Goal: Task Accomplishment & Management: Use online tool/utility

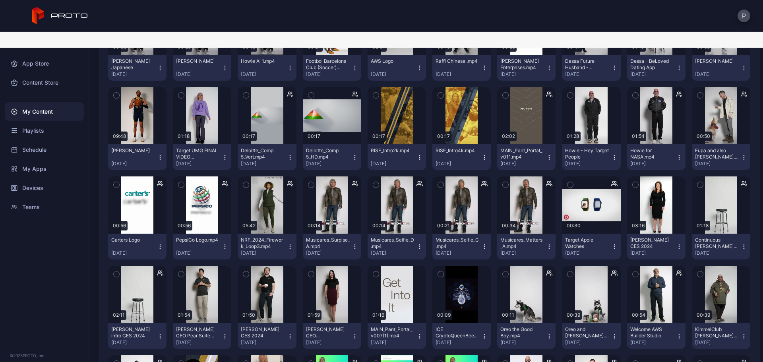
scroll to position [4413, 0]
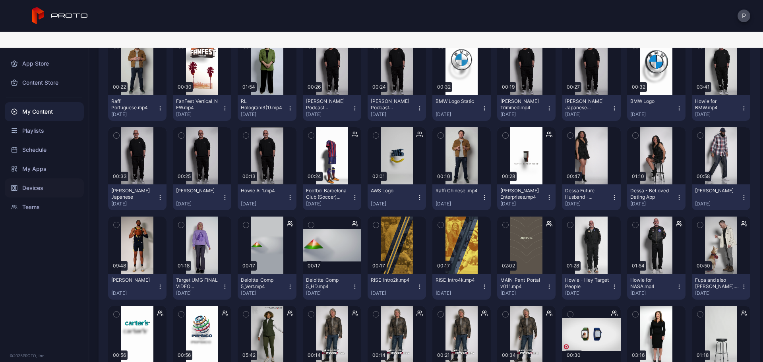
click at [64, 178] on div "Devices" at bounding box center [44, 187] width 79 height 19
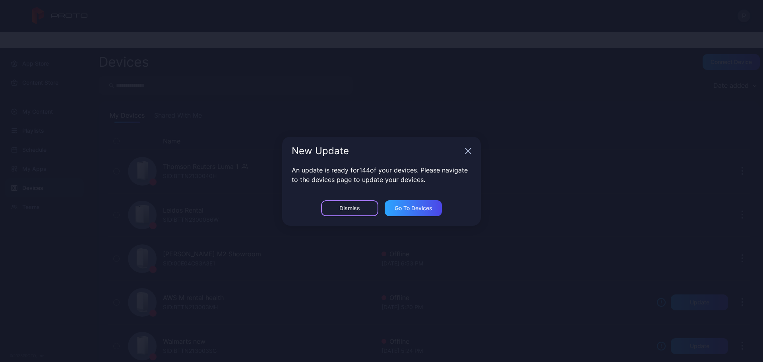
click at [339, 205] on div "Dismiss" at bounding box center [349, 208] width 57 height 16
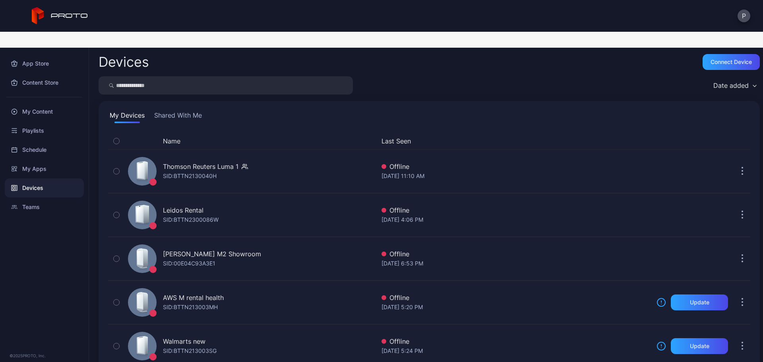
click at [215, 76] on input "search" at bounding box center [226, 85] width 254 height 18
type input "*******"
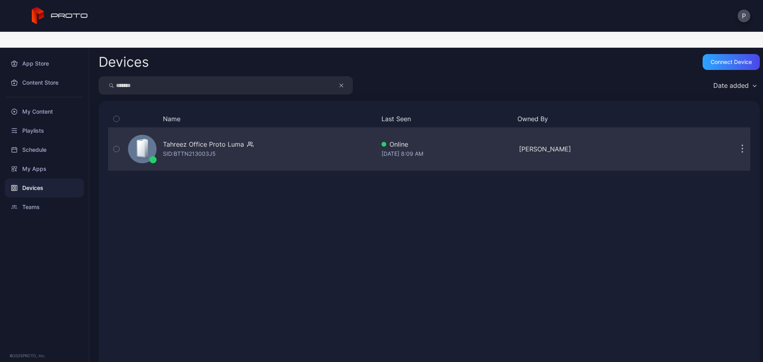
click at [328, 129] on div "Tahreez Office Proto [PERSON_NAME]: BTTN213003J5" at bounding box center [250, 149] width 250 height 40
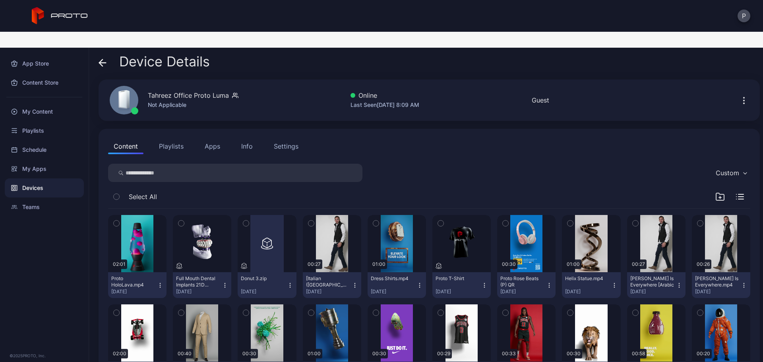
click at [200, 138] on button "Apps" at bounding box center [212, 146] width 27 height 16
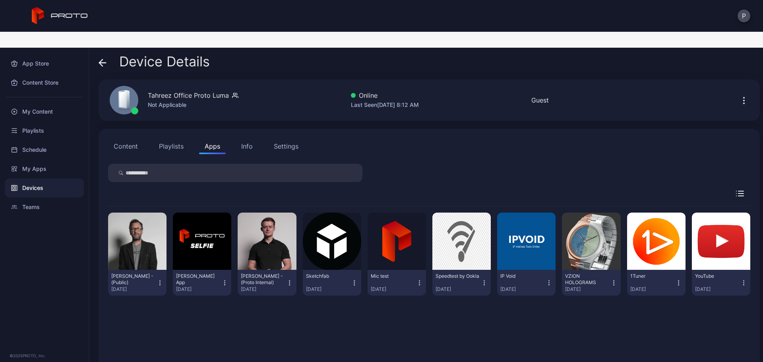
click at [120, 138] on button "Content" at bounding box center [125, 146] width 35 height 16
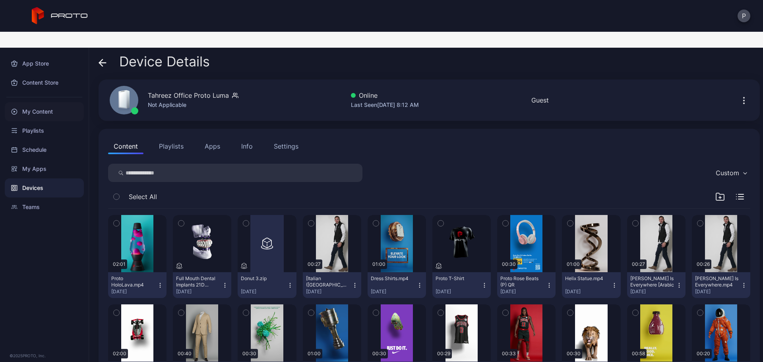
click at [14, 108] on icon at bounding box center [14, 111] width 6 height 6
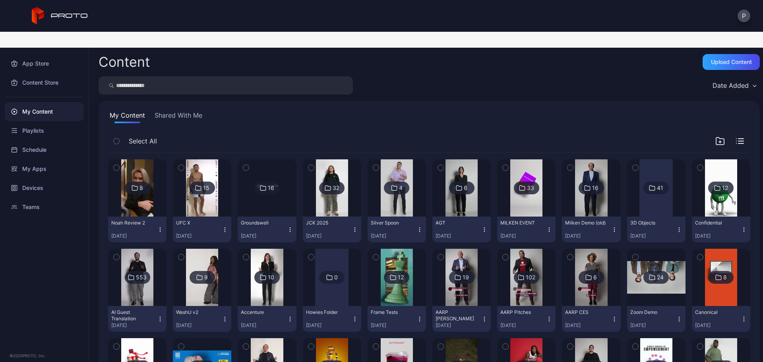
click at [217, 217] on button "UFC X [DATE]" at bounding box center [202, 230] width 58 height 26
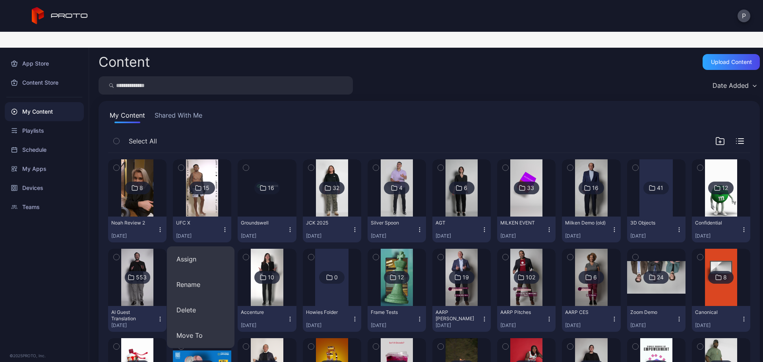
click at [207, 220] on div "UFC X" at bounding box center [198, 223] width 44 height 6
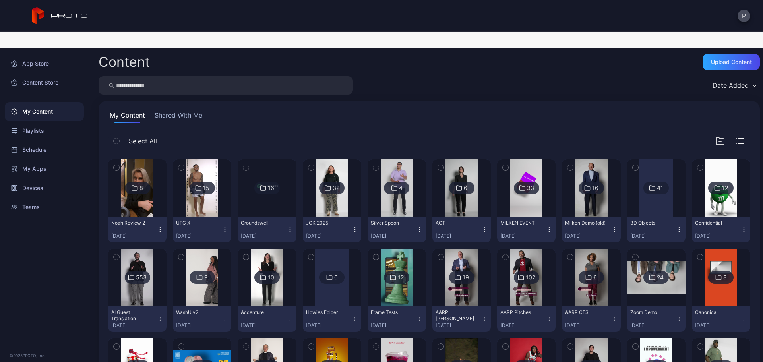
click at [206, 217] on button "UFC X [DATE]" at bounding box center [202, 230] width 58 height 26
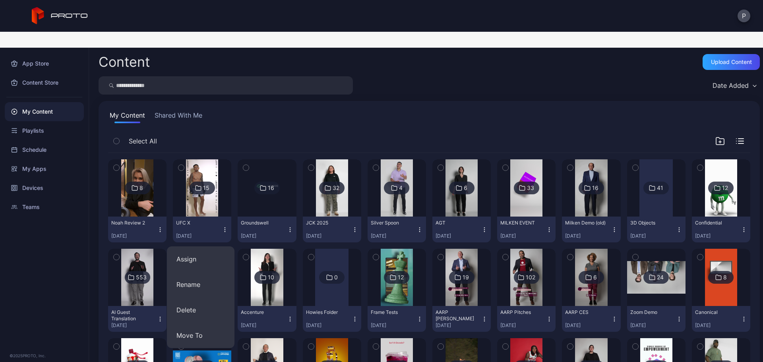
click at [204, 194] on img at bounding box center [202, 187] width 32 height 57
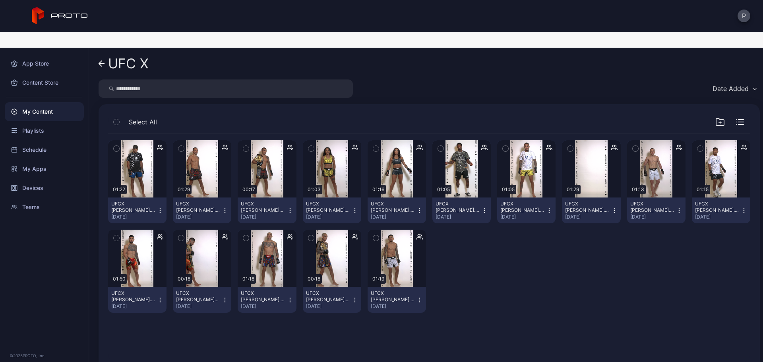
click at [104, 60] on icon at bounding box center [102, 63] width 6 height 7
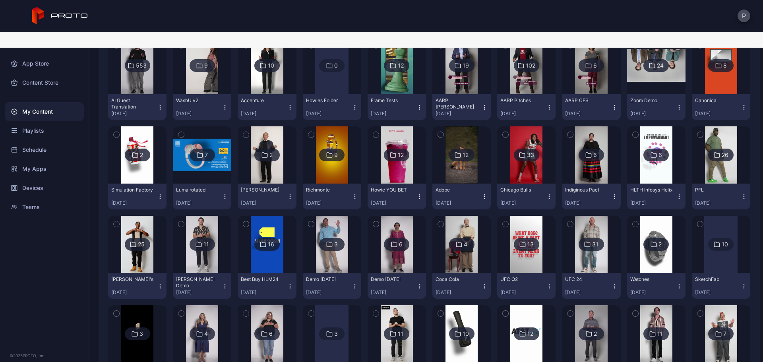
scroll to position [265, 0]
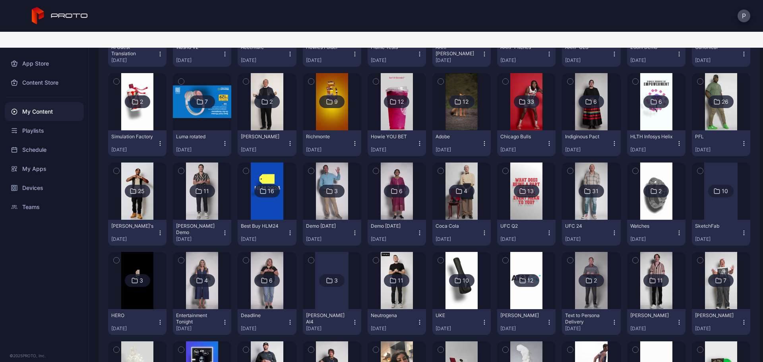
click at [517, 101] on img at bounding box center [526, 101] width 32 height 57
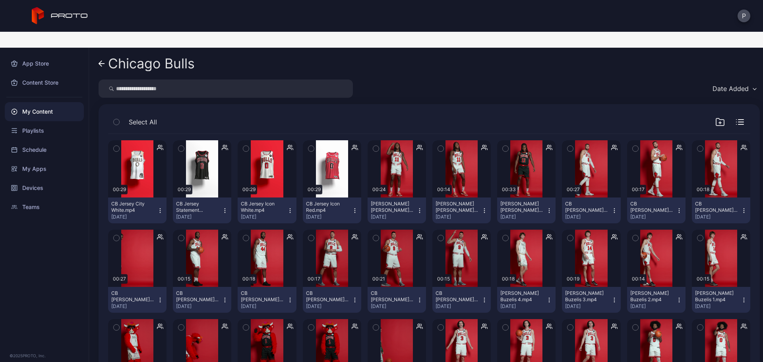
click at [481, 201] on button "[PERSON_NAME] [PERSON_NAME] 2.mp4 [DATE]" at bounding box center [461, 210] width 58 height 26
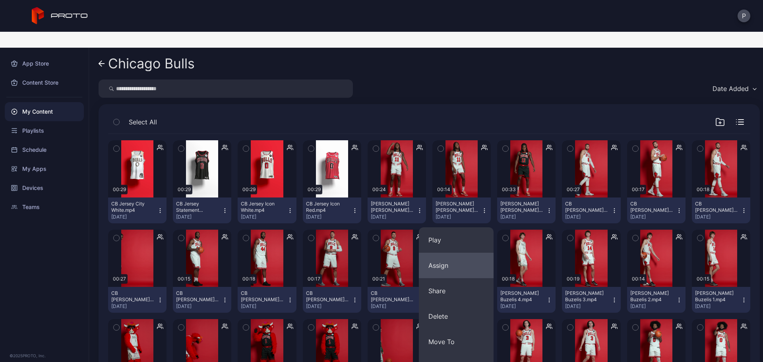
click at [449, 253] on button "Assign" at bounding box center [456, 265] width 75 height 25
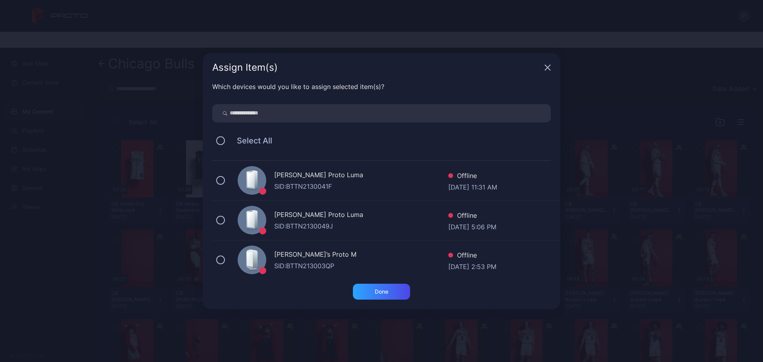
click at [352, 109] on input "search" at bounding box center [381, 113] width 339 height 18
type input "*******"
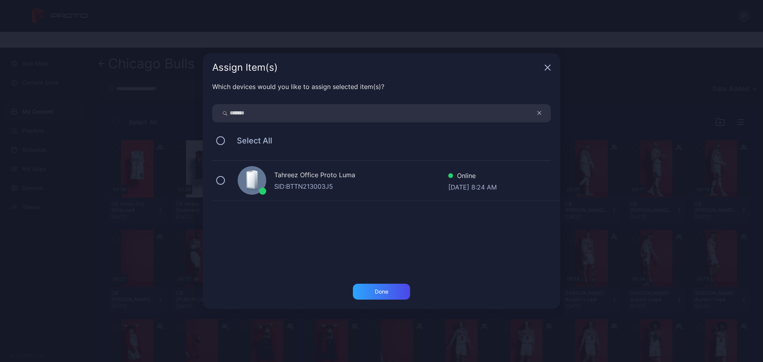
click at [401, 166] on div "Tahreez Office Proto [PERSON_NAME]: BTTN213003J5 Online [DATE] 8:24 AM" at bounding box center [386, 181] width 348 height 40
click at [387, 286] on div "Done" at bounding box center [381, 292] width 57 height 16
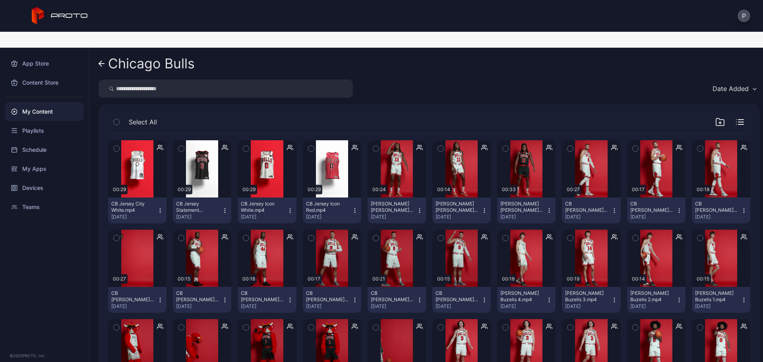
click at [100, 54] on link "Chicago Bulls" at bounding box center [147, 63] width 96 height 19
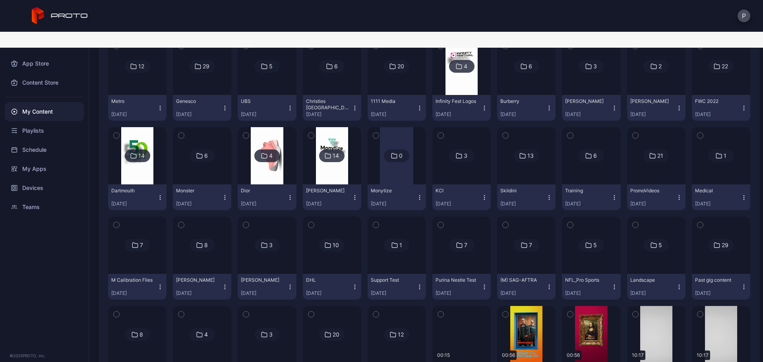
scroll to position [804, 0]
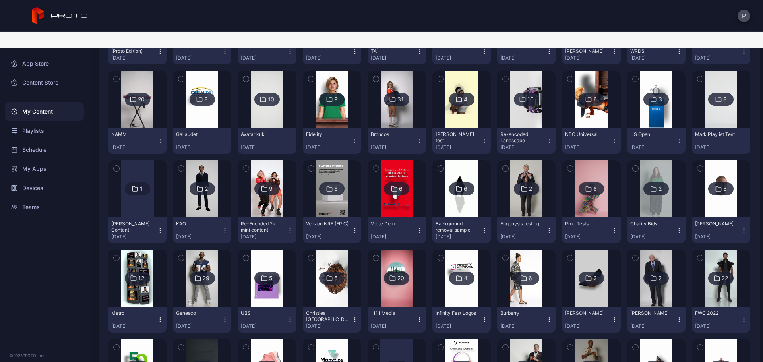
click at [205, 271] on img at bounding box center [202, 278] width 32 height 57
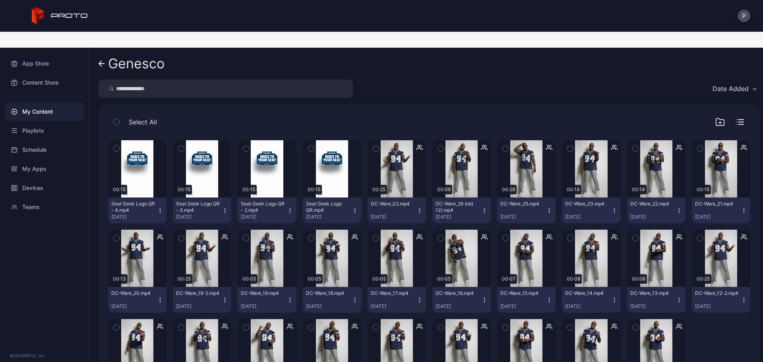
click at [419, 212] on icon "button" at bounding box center [419, 212] width 0 height 0
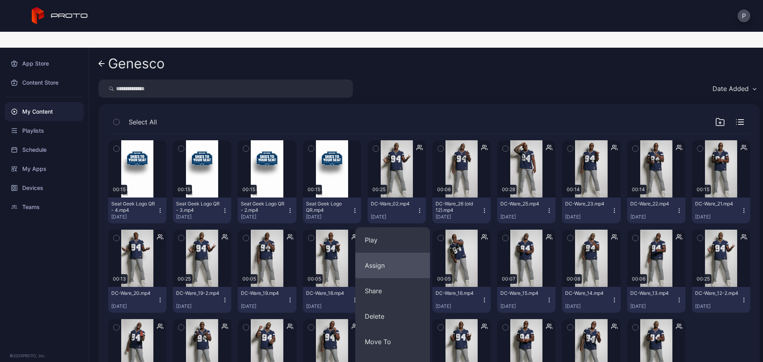
click at [405, 253] on button "Assign" at bounding box center [392, 265] width 75 height 25
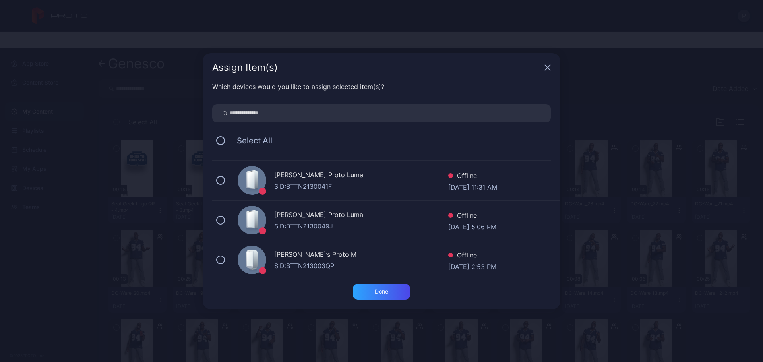
click at [376, 118] on input "search" at bounding box center [381, 113] width 339 height 18
type input "*******"
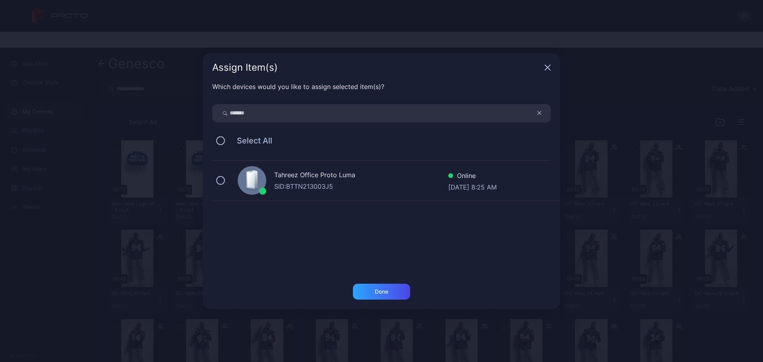
click at [336, 172] on div "Tahreez Office Proto Luma" at bounding box center [361, 176] width 174 height 12
click at [387, 285] on div "Done" at bounding box center [381, 292] width 57 height 16
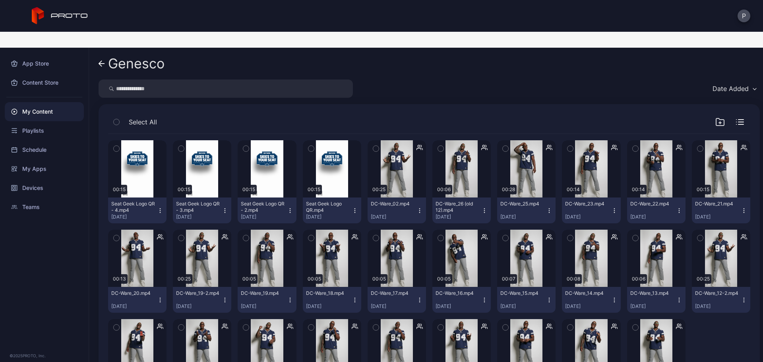
click at [101, 54] on link "Genesco" at bounding box center [132, 63] width 66 height 19
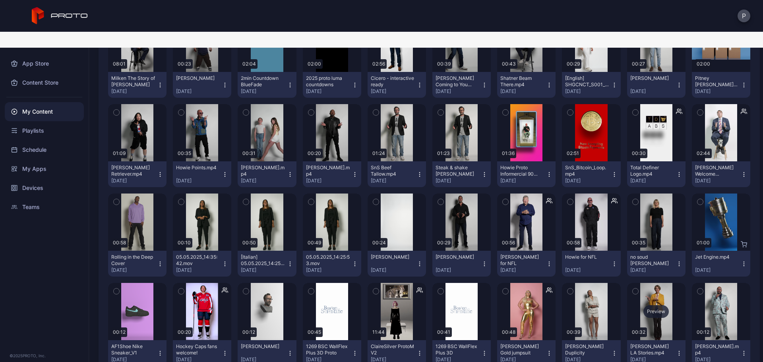
scroll to position [1969, 0]
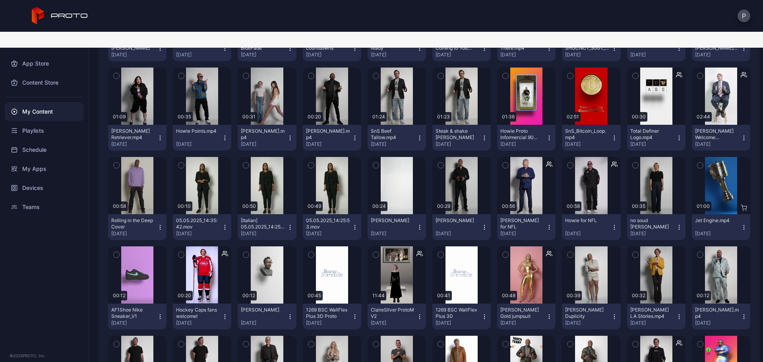
click at [741, 224] on icon "button" at bounding box center [744, 227] width 6 height 6
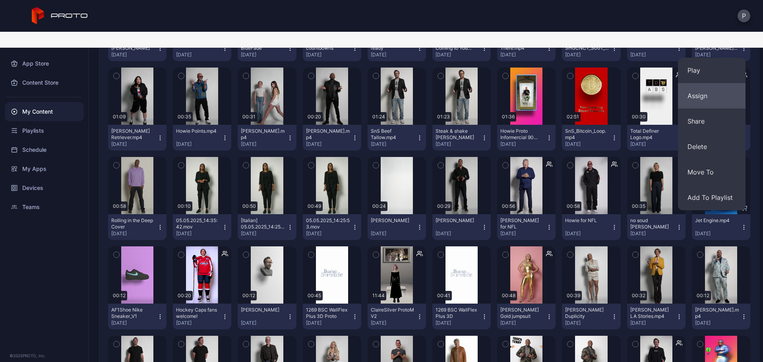
click at [724, 83] on button "Assign" at bounding box center [712, 95] width 68 height 25
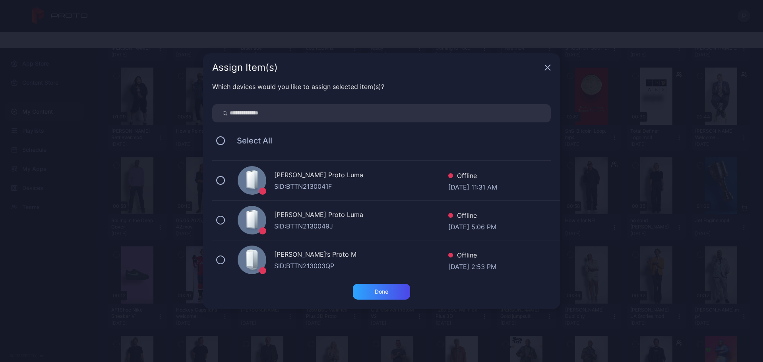
click at [360, 114] on input "search" at bounding box center [381, 113] width 339 height 18
type input "*******"
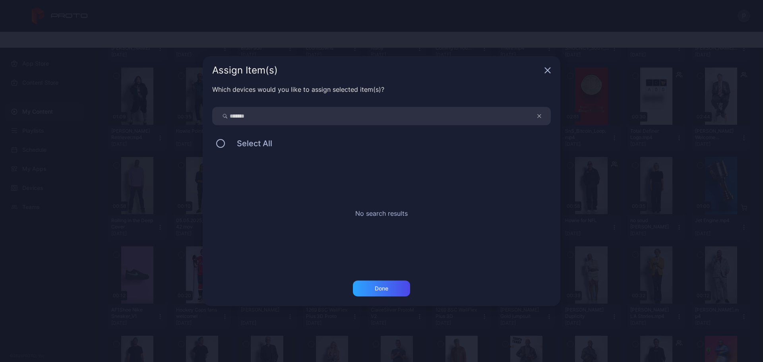
click at [541, 118] on button "button" at bounding box center [543, 116] width 15 height 18
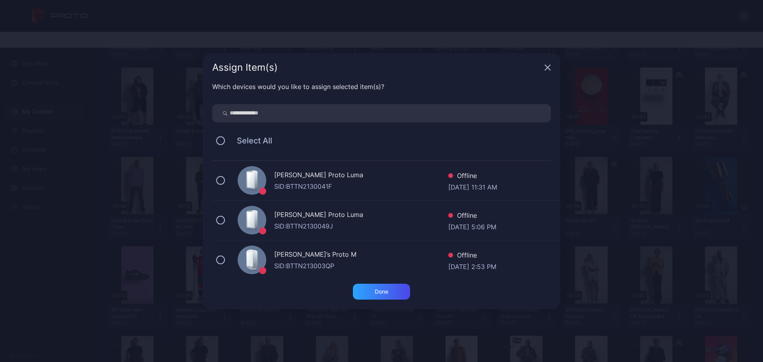
click at [538, 116] on input "search" at bounding box center [381, 113] width 339 height 18
type input "*******"
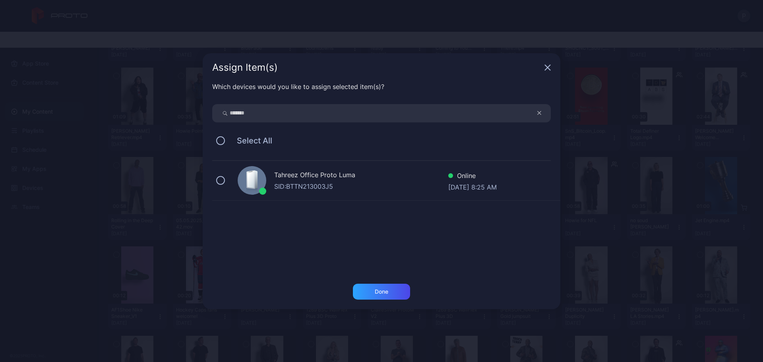
click at [360, 183] on div "SID: BTTN213003J5" at bounding box center [361, 187] width 174 height 10
click at [378, 287] on div "Done" at bounding box center [381, 292] width 57 height 16
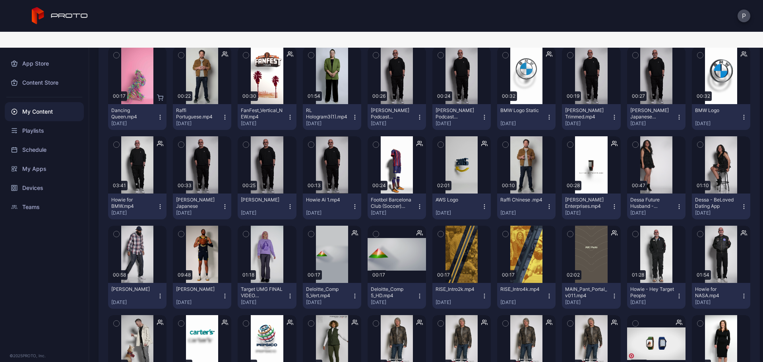
scroll to position [4407, 0]
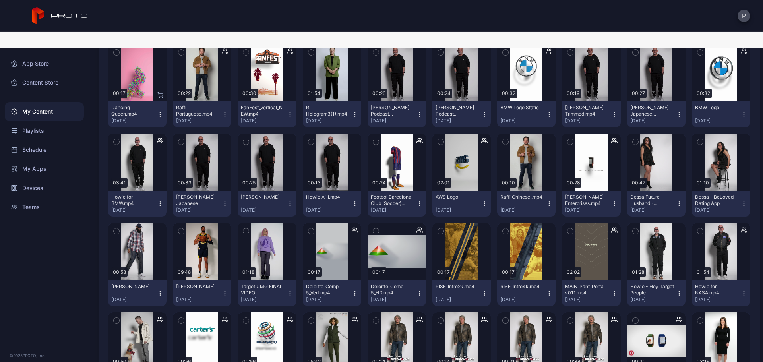
click at [416, 194] on button "Footbol Barcelona Club (Soccer) [GEOGRAPHIC_DATA] (4K) [DATE]" at bounding box center [397, 204] width 58 height 26
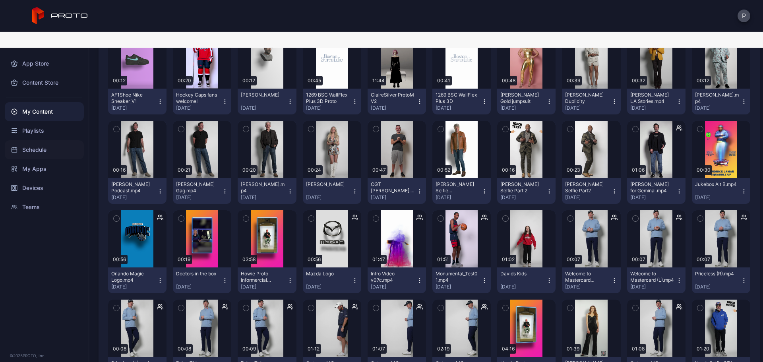
scroll to position [2128, 0]
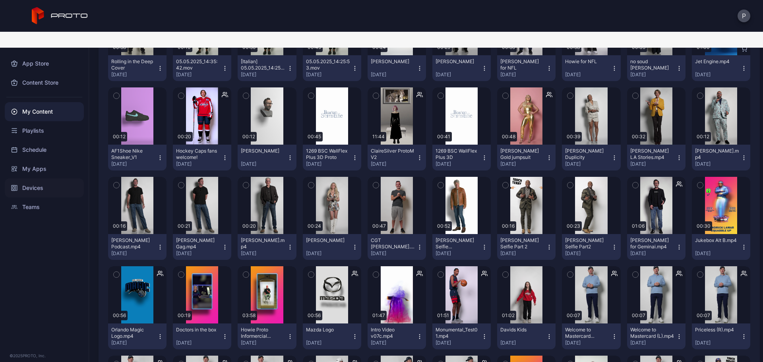
click at [49, 178] on div "Devices" at bounding box center [44, 187] width 79 height 19
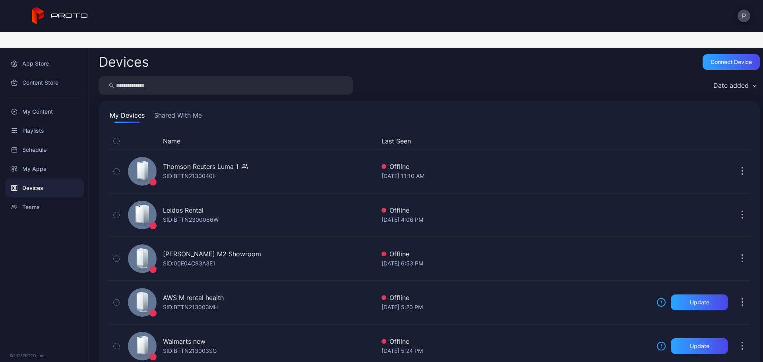
click at [258, 76] on input "search" at bounding box center [226, 85] width 254 height 18
type input "*******"
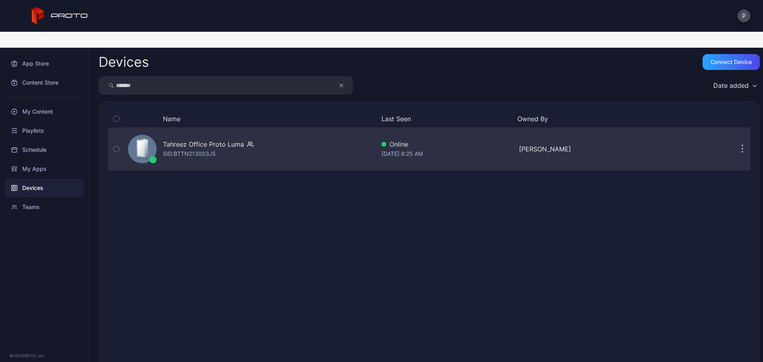
click at [336, 130] on div "Tahreez Office Proto [PERSON_NAME]: BTTN213003J5" at bounding box center [250, 149] width 250 height 40
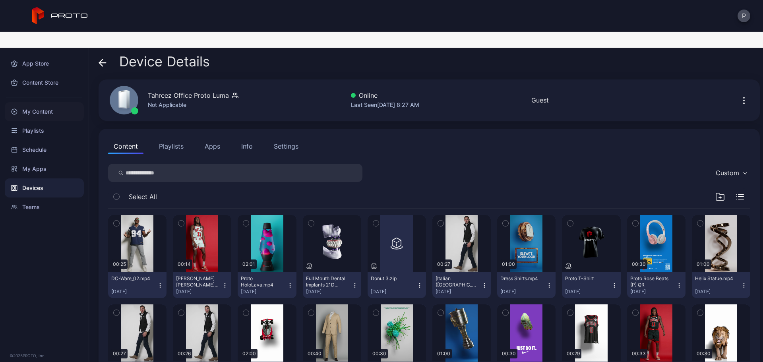
click at [51, 102] on div "My Content" at bounding box center [44, 111] width 79 height 19
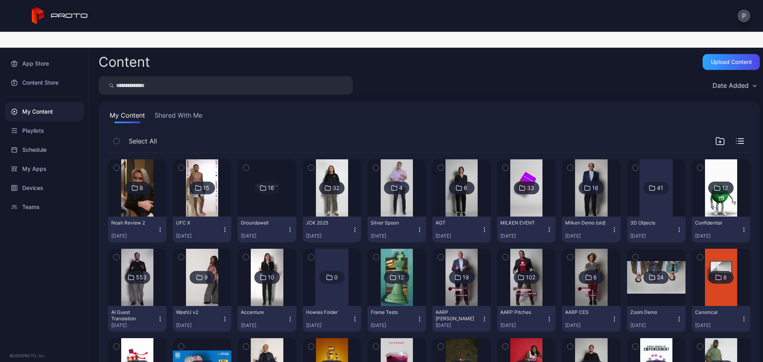
click at [268, 76] on input "search" at bounding box center [226, 85] width 254 height 18
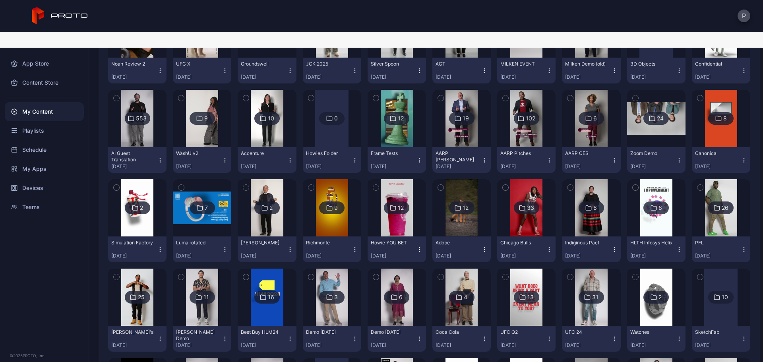
scroll to position [212, 0]
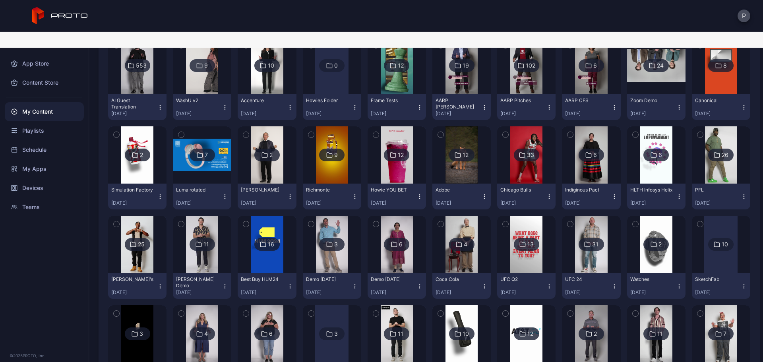
click at [523, 250] on img at bounding box center [526, 244] width 32 height 57
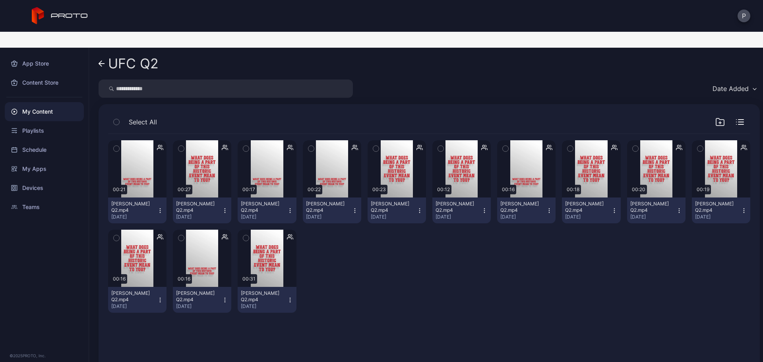
click at [99, 60] on icon at bounding box center [102, 63] width 6 height 7
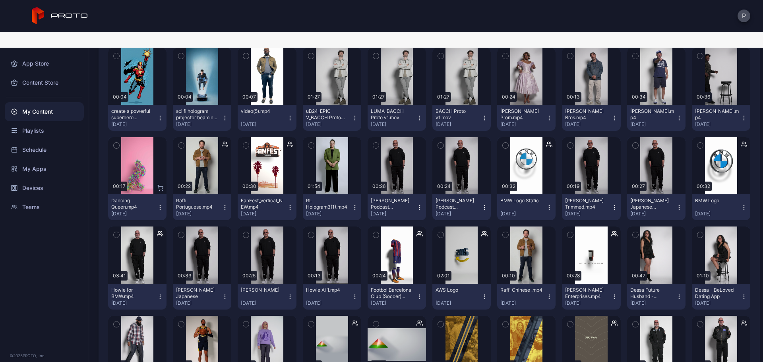
scroll to position [4526, 0]
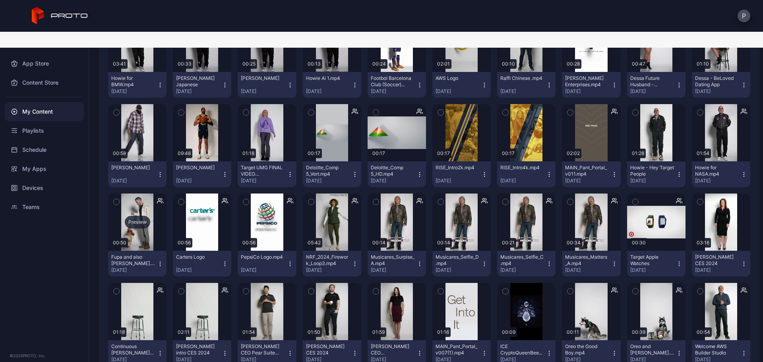
click at [136, 227] on div "Preview" at bounding box center [137, 222] width 58 height 57
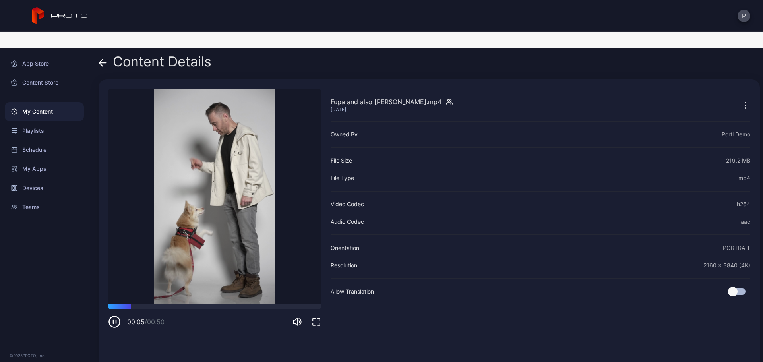
click at [741, 101] on icon "button" at bounding box center [746, 106] width 10 height 10
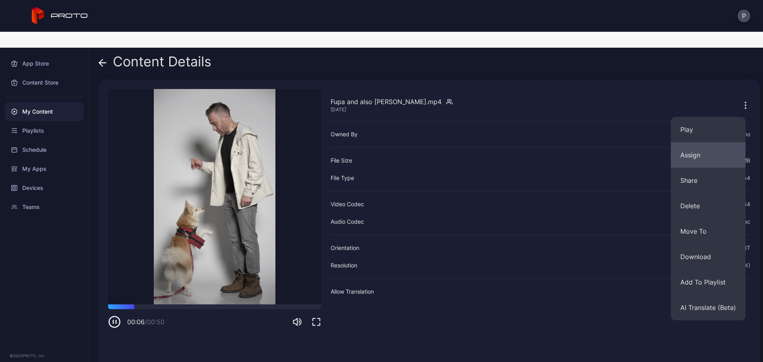
click at [698, 142] on button "Assign" at bounding box center [708, 154] width 75 height 25
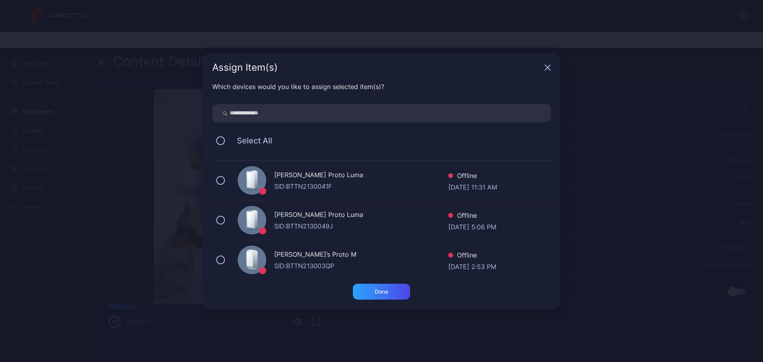
click at [359, 112] on input "search" at bounding box center [381, 113] width 339 height 18
type input "*******"
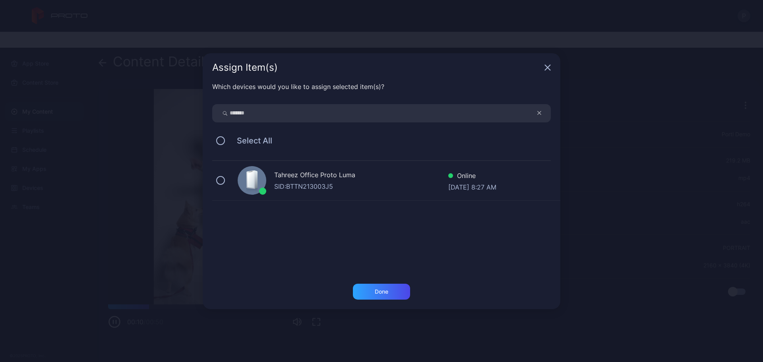
click at [441, 178] on div "Tahreez Office Proto Luma" at bounding box center [361, 176] width 174 height 12
click at [373, 288] on div "Done" at bounding box center [381, 292] width 57 height 16
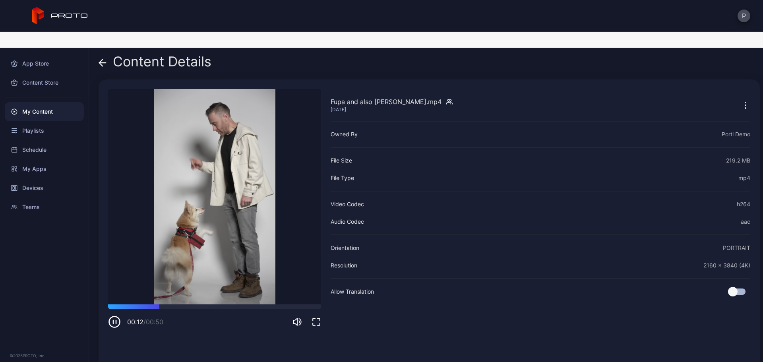
click at [100, 59] on icon at bounding box center [103, 63] width 8 height 8
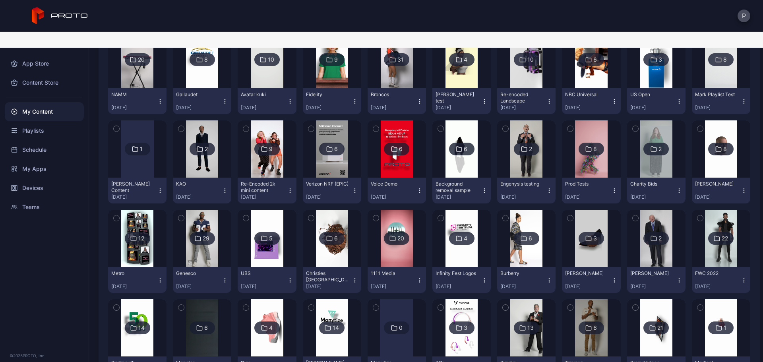
scroll to position [817, 0]
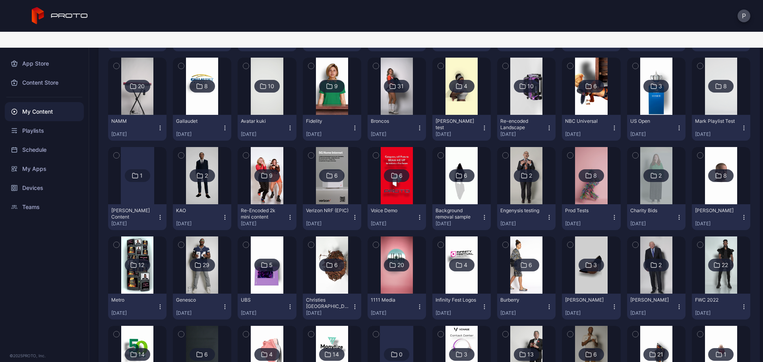
click at [144, 326] on img at bounding box center [137, 354] width 32 height 57
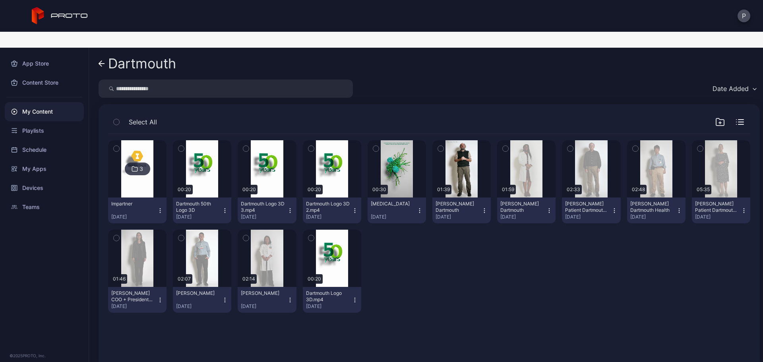
drag, startPoint x: 413, startPoint y: 196, endPoint x: 412, endPoint y: 201, distance: 6.1
click at [416, 207] on icon "button" at bounding box center [419, 210] width 6 height 6
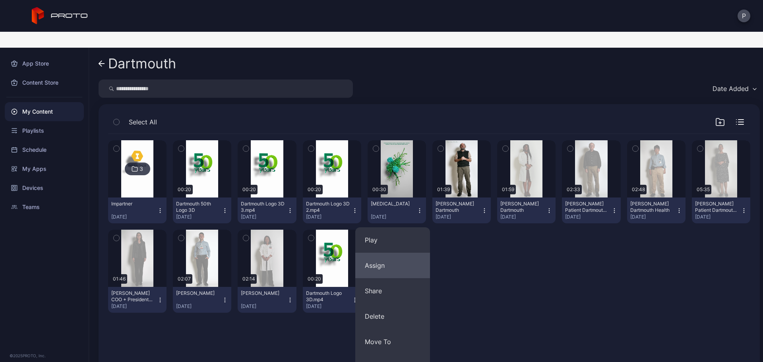
click at [403, 253] on button "Assign" at bounding box center [392, 265] width 75 height 25
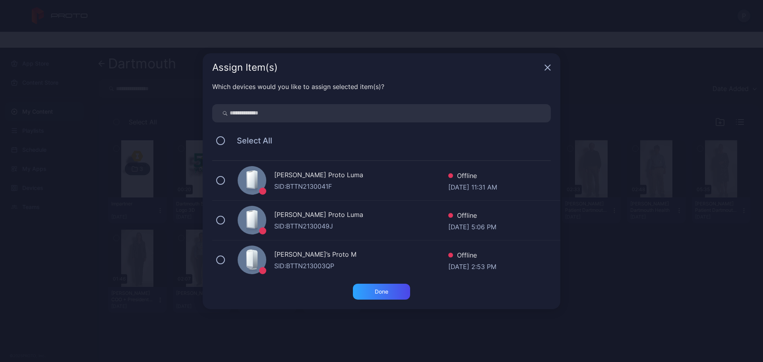
click at [339, 112] on input "search" at bounding box center [381, 113] width 339 height 18
type input "*******"
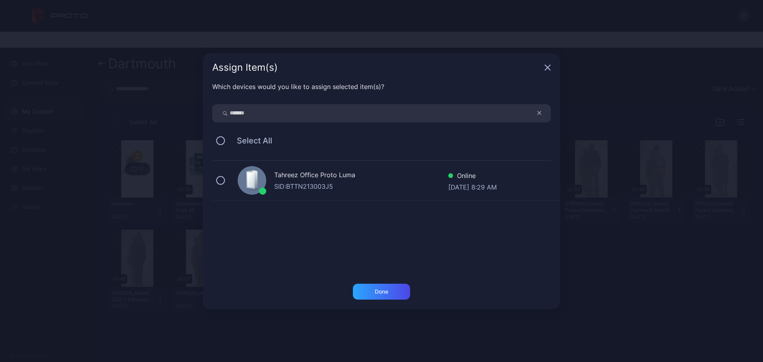
click at [391, 199] on div "Tahreez Office Proto [PERSON_NAME]: BTTN213003J5 Online [DATE] 8:29 AM" at bounding box center [386, 181] width 348 height 40
click at [395, 290] on div "Done" at bounding box center [381, 292] width 57 height 16
